Goal: Task Accomplishment & Management: Manage account settings

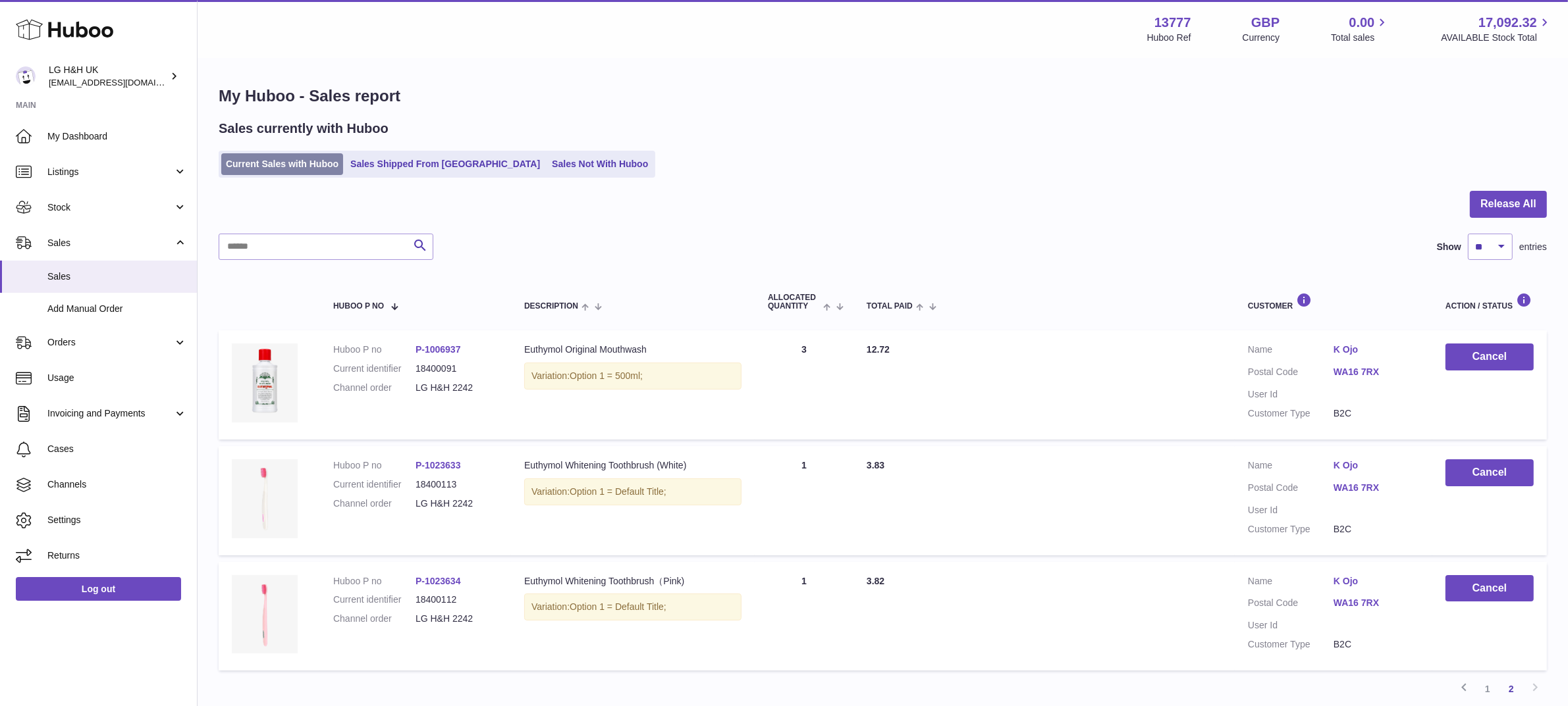
click at [290, 166] on link "Current Sales with Huboo" at bounding box center [282, 164] width 122 height 21
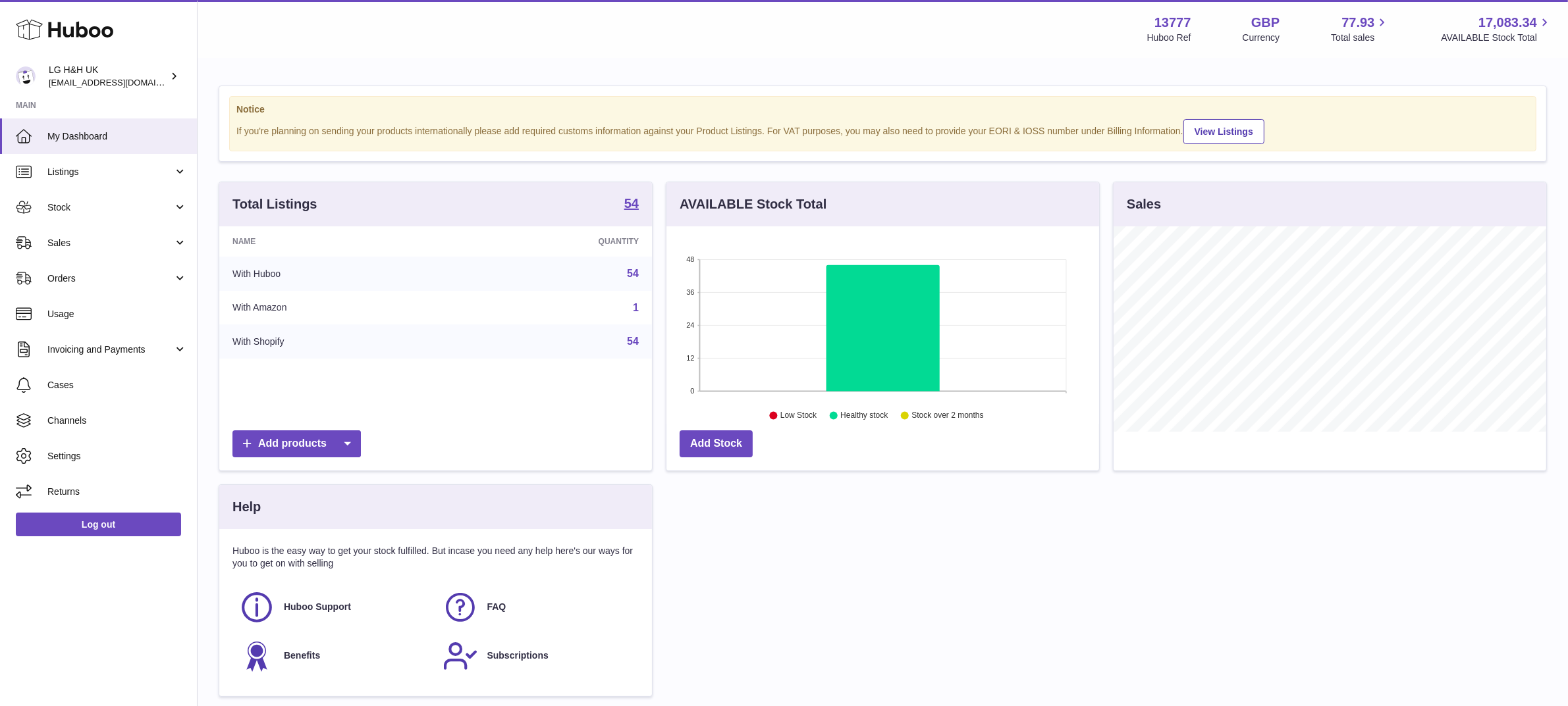
scroll to position [204, 433]
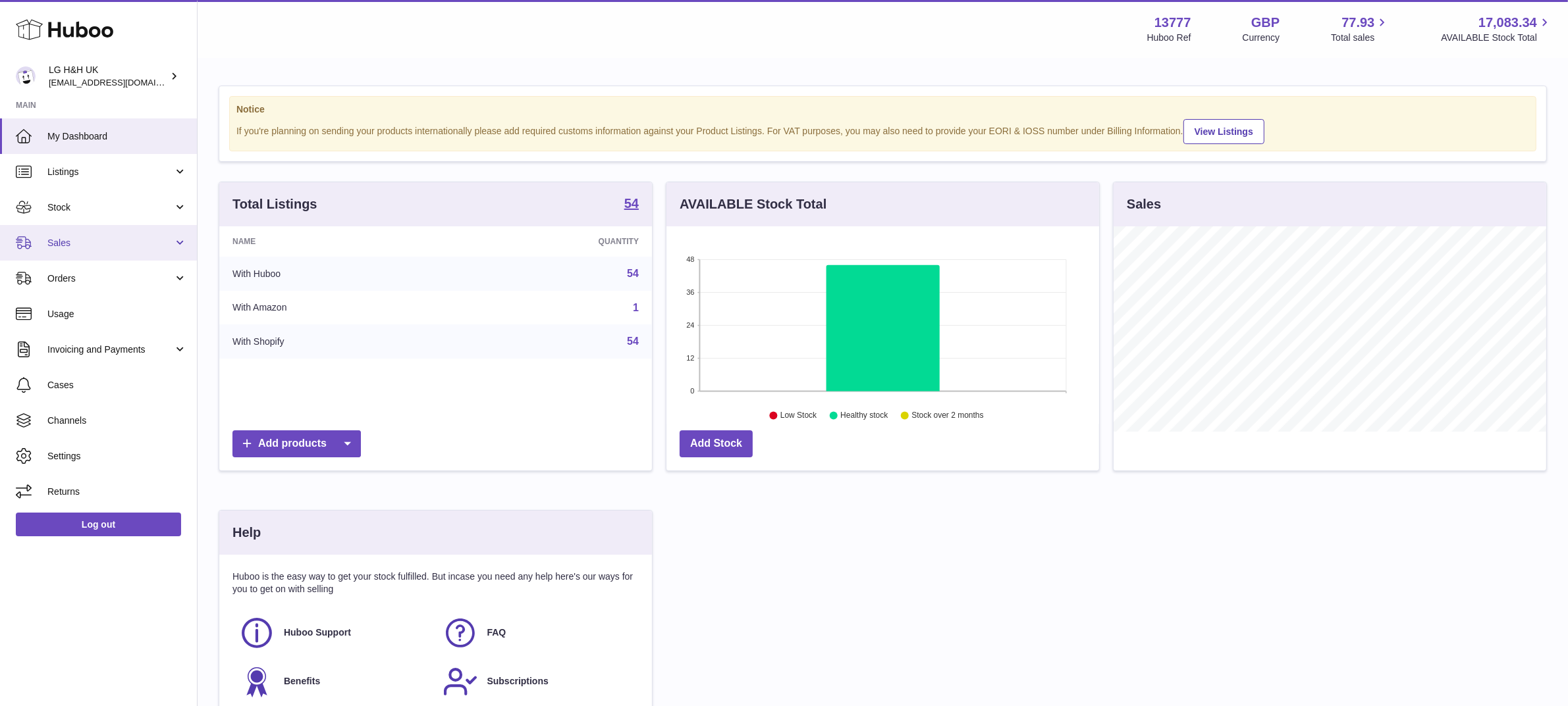
click at [90, 249] on link "Sales" at bounding box center [98, 242] width 197 height 36
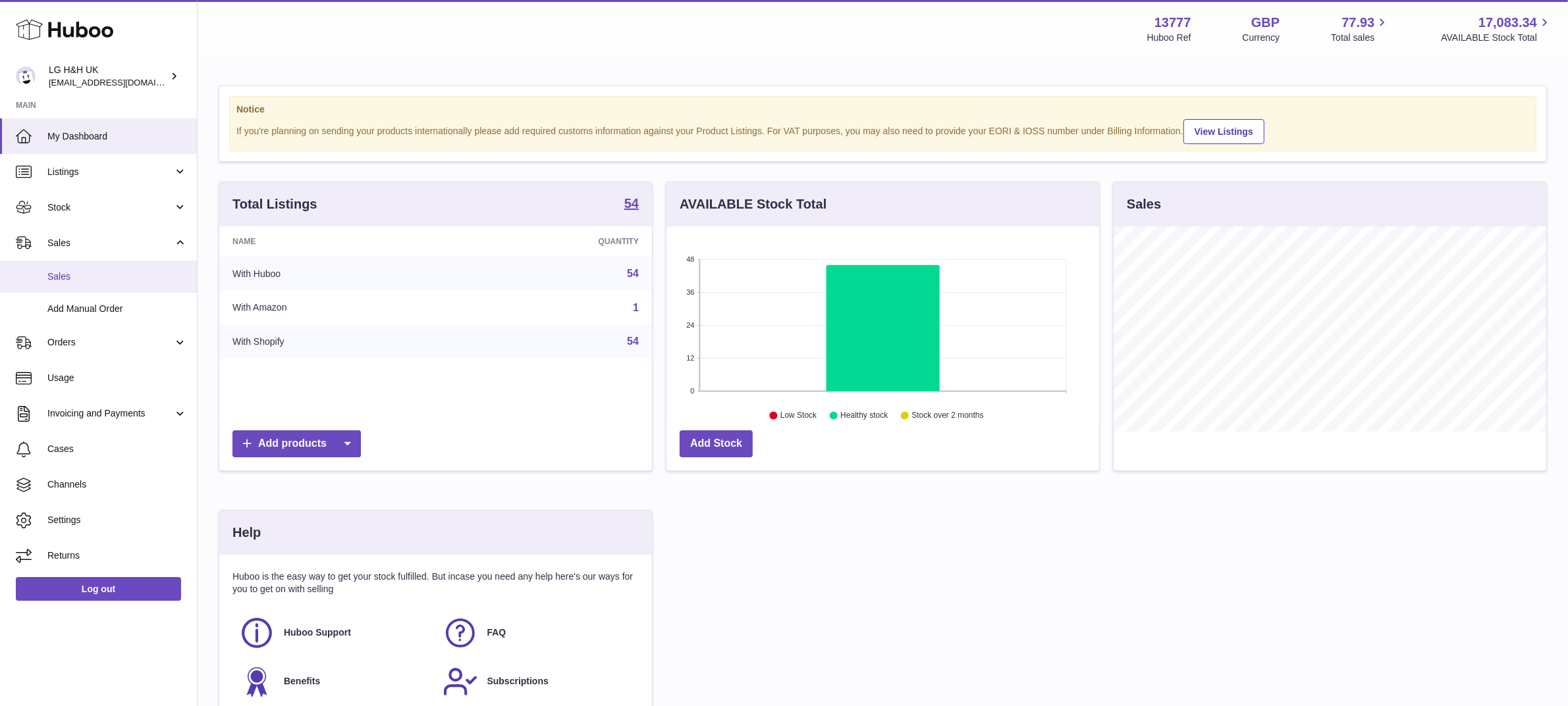
click at [63, 284] on link "Sales" at bounding box center [98, 277] width 197 height 32
